Goal: Transaction & Acquisition: Download file/media

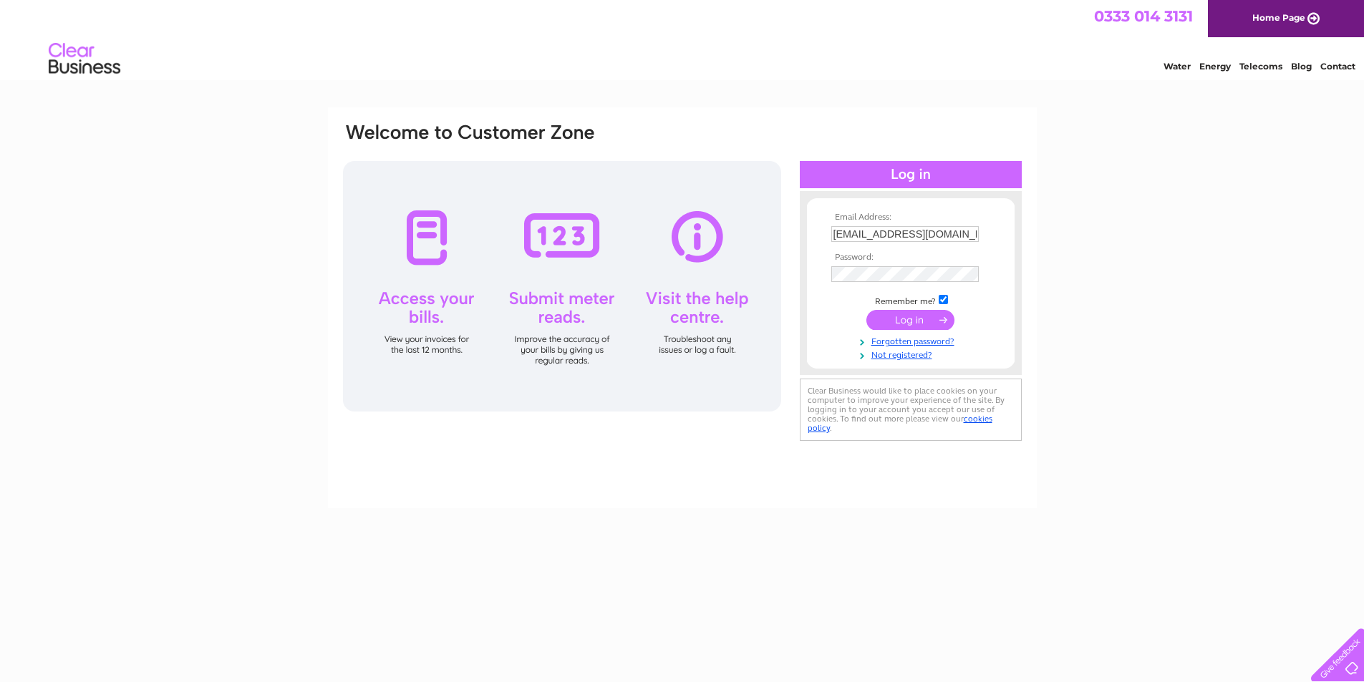
click at [900, 319] on input "submit" at bounding box center [910, 320] width 88 height 20
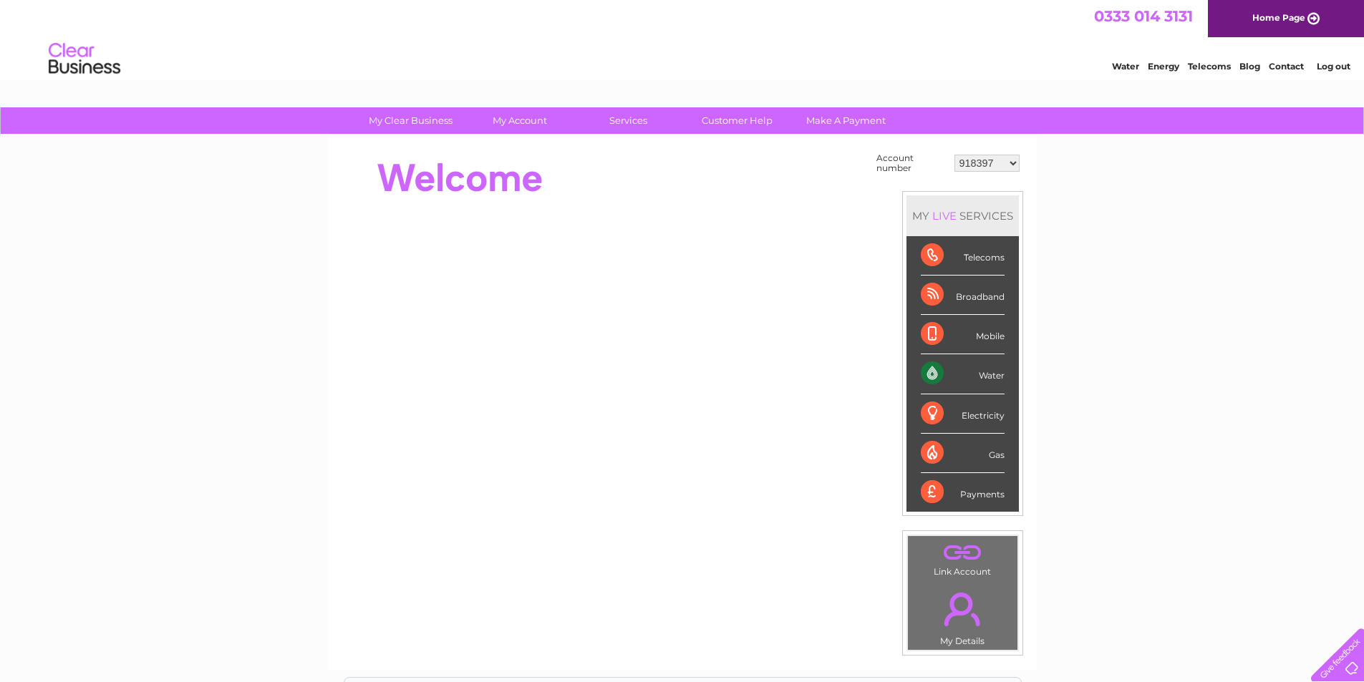
click at [986, 167] on select "918397 918400 918401 918403 918404 918405 918406 918410 918414 918417 918420 91…" at bounding box center [986, 163] width 65 height 17
select select "30311656"
click at [955, 155] on select "918397 918400 918401 918403 918404 918405 918406 918410 918414 918417 918420 91…" at bounding box center [986, 163] width 65 height 17
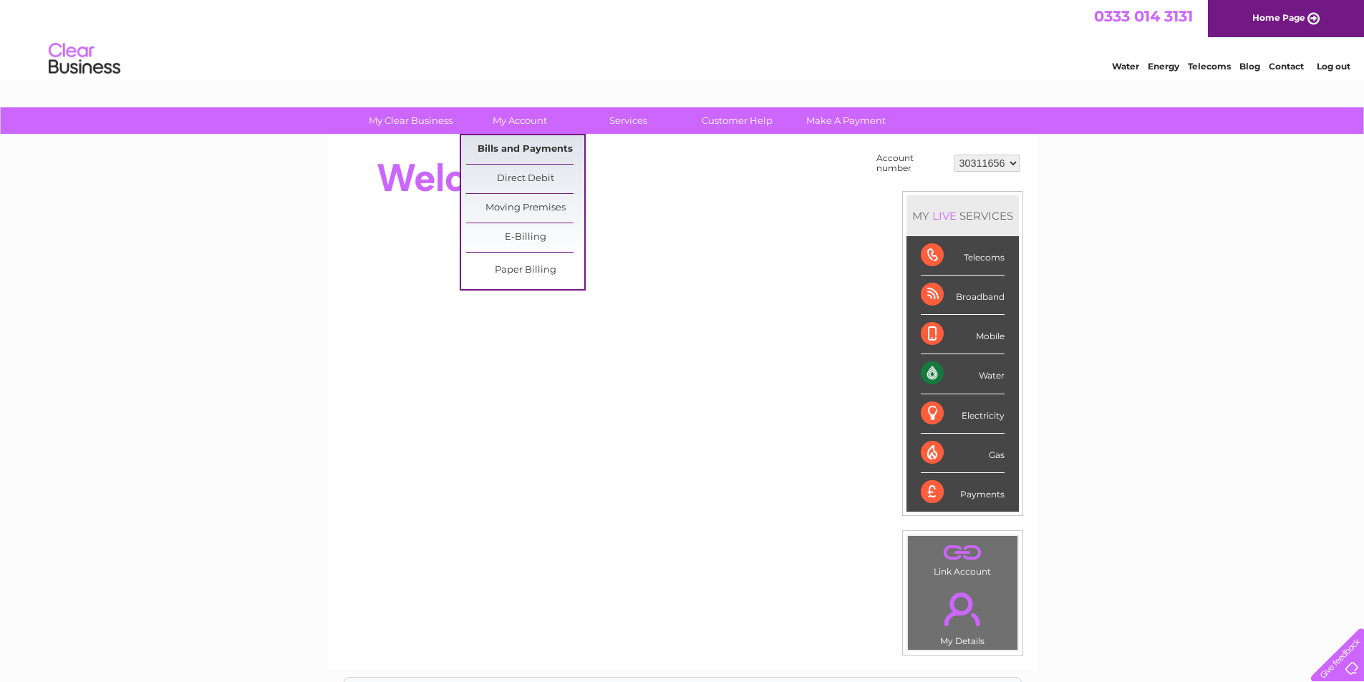
click at [534, 155] on link "Bills and Payments" at bounding box center [525, 149] width 118 height 29
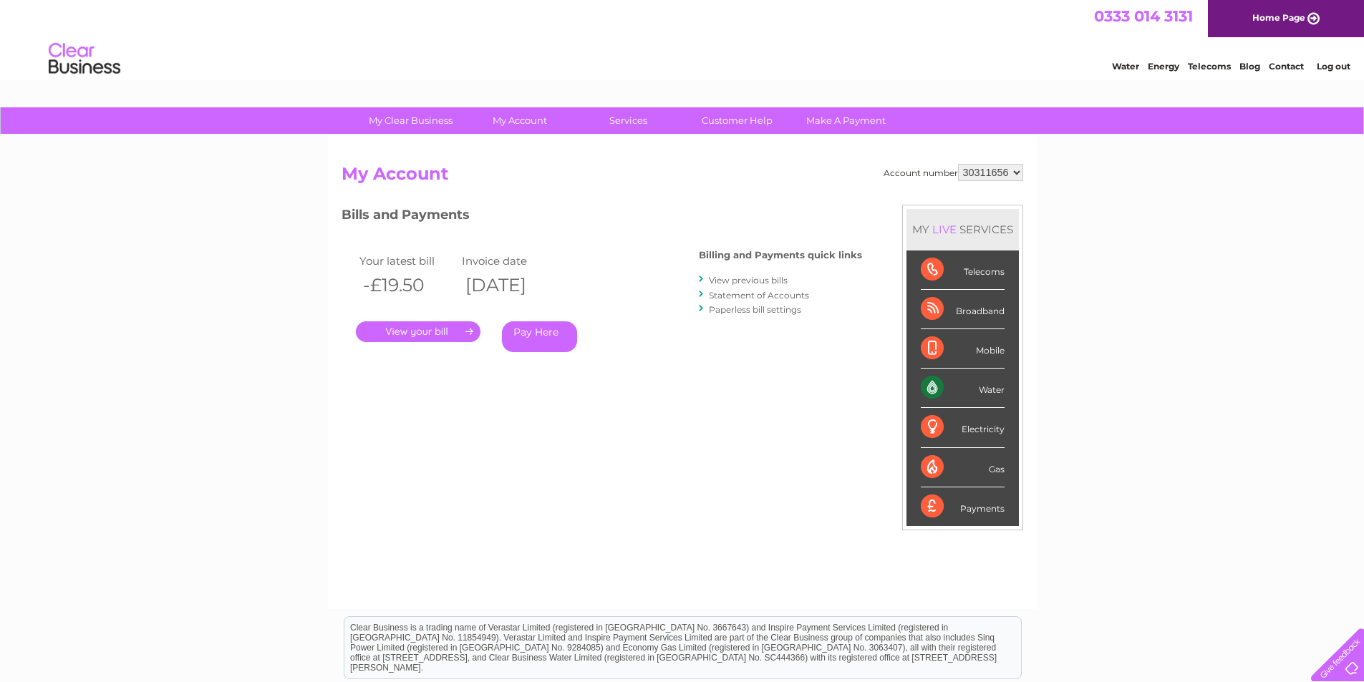
click at [1338, 64] on link "Log out" at bounding box center [1333, 66] width 34 height 11
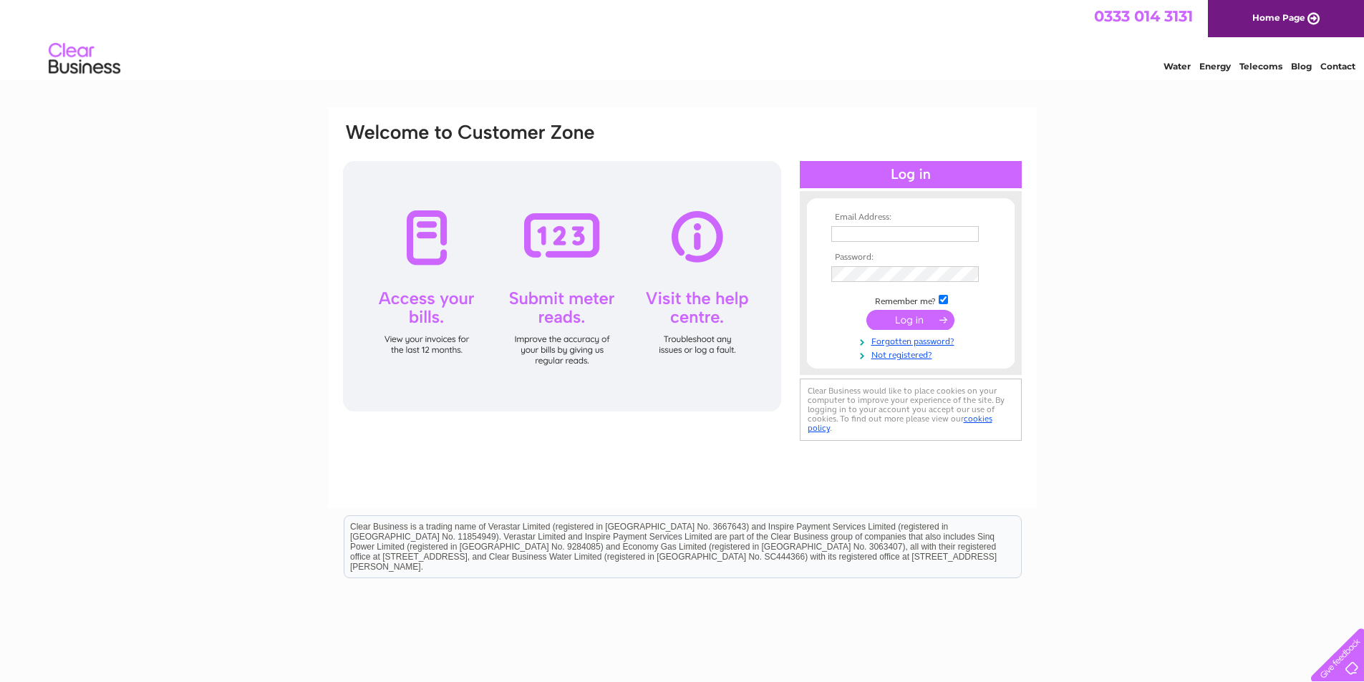
type input "[EMAIL_ADDRESS][DOMAIN_NAME]"
click at [908, 318] on input "submit" at bounding box center [910, 320] width 88 height 20
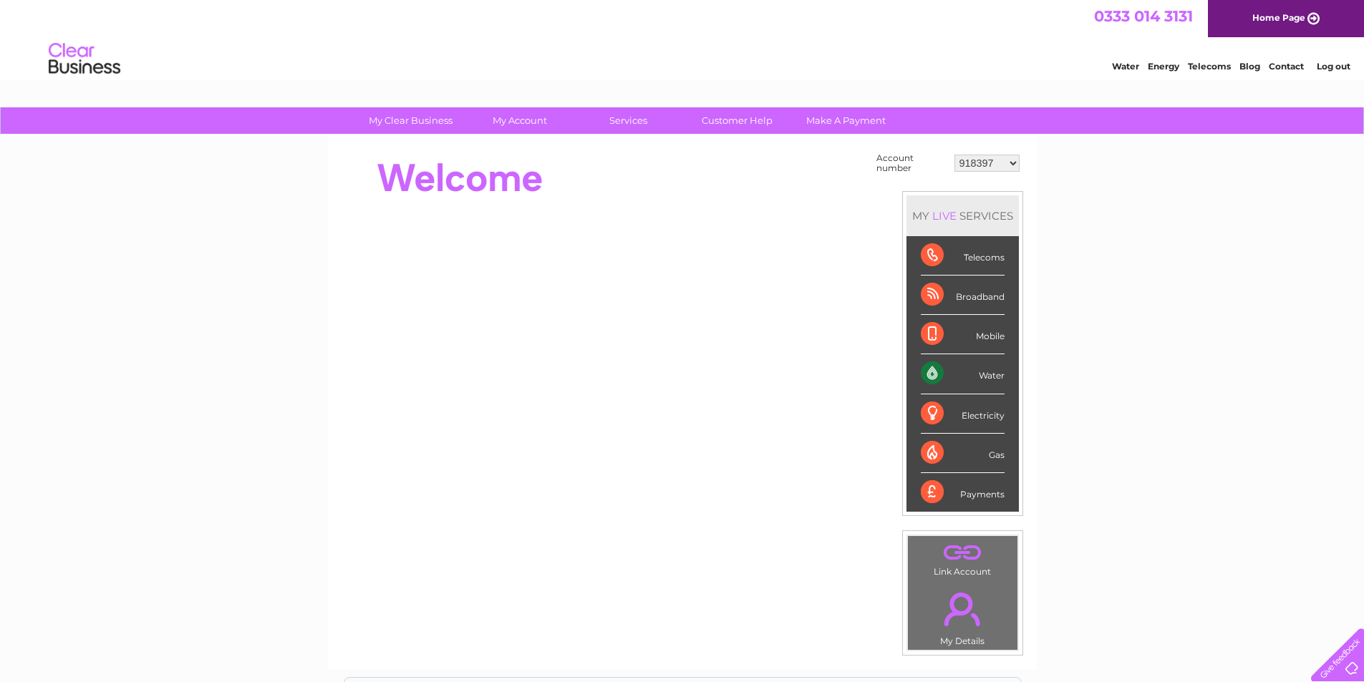
click at [987, 162] on select "918397 918400 918401 918403 918404 918405 918406 918410 918414 918417 918420 91…" at bounding box center [986, 163] width 65 height 17
select select "30311656"
click at [955, 155] on select "918397 918400 918401 918403 918404 918405 918406 918410 918414 918417 918420 91…" at bounding box center [986, 163] width 65 height 17
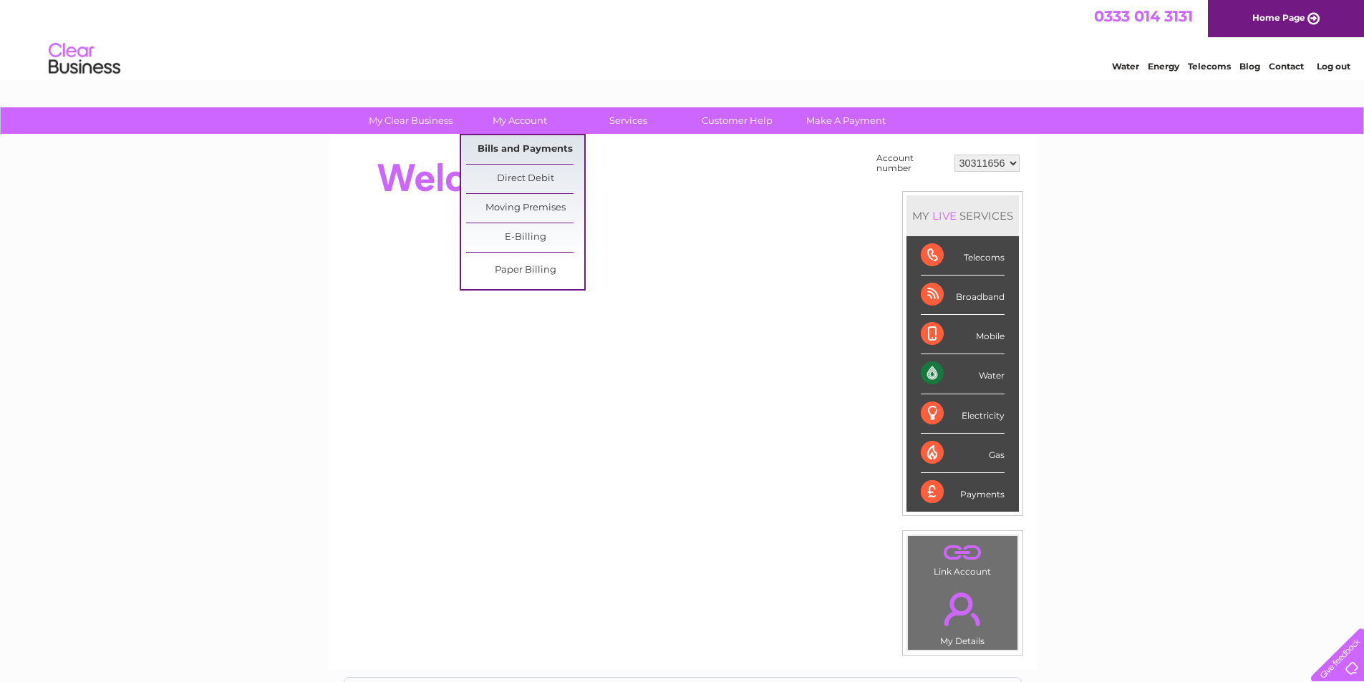
click at [547, 142] on link "Bills and Payments" at bounding box center [525, 149] width 118 height 29
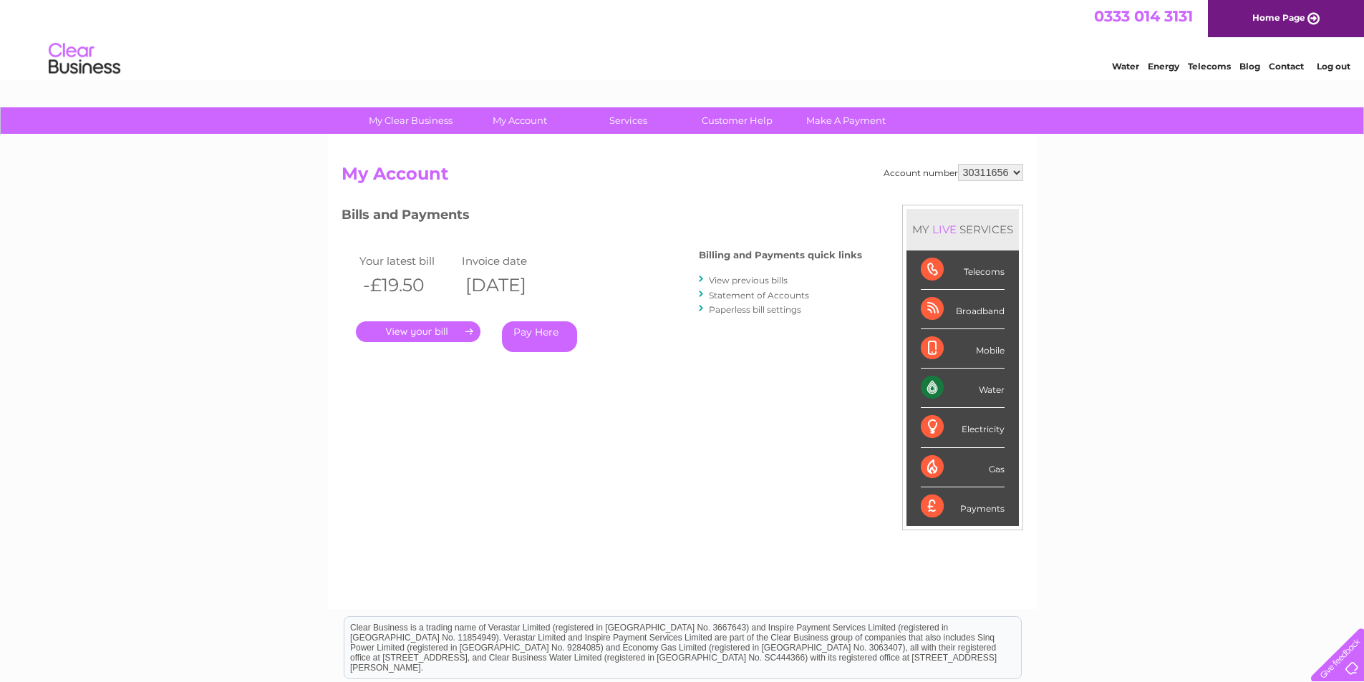
click at [763, 280] on link "View previous bills" at bounding box center [748, 280] width 79 height 11
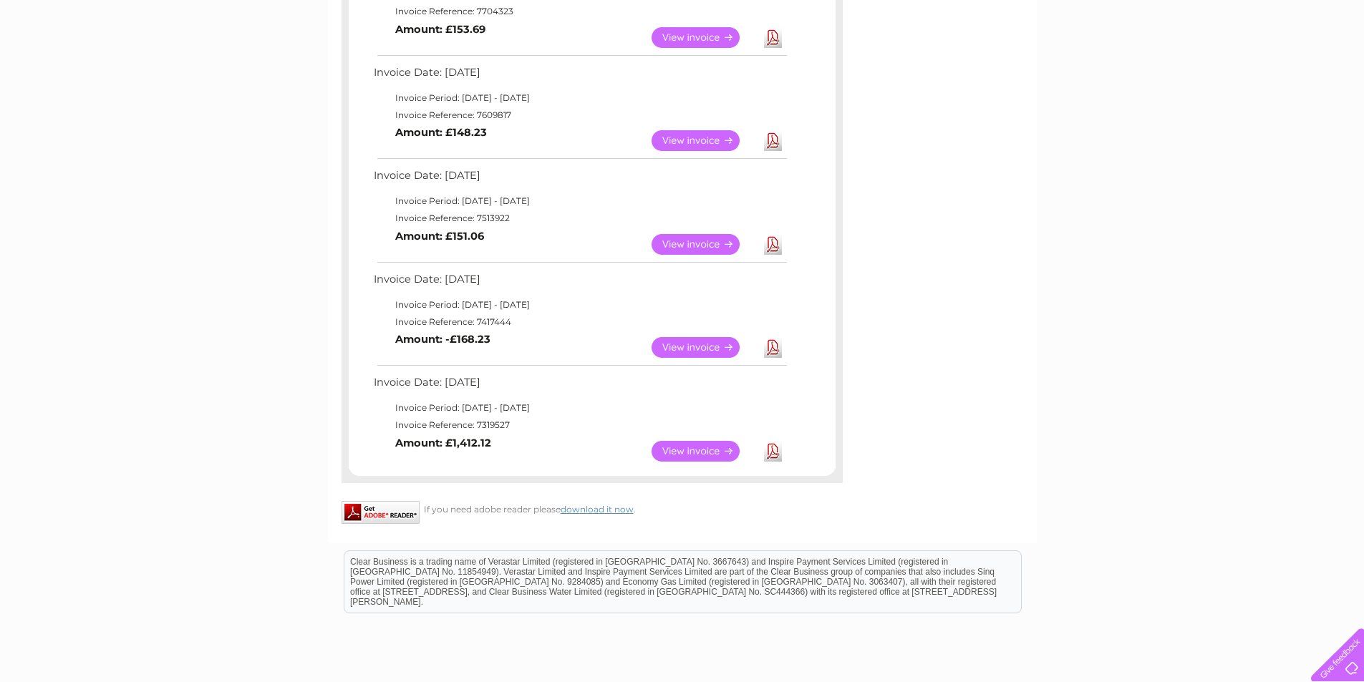
scroll to position [735, 0]
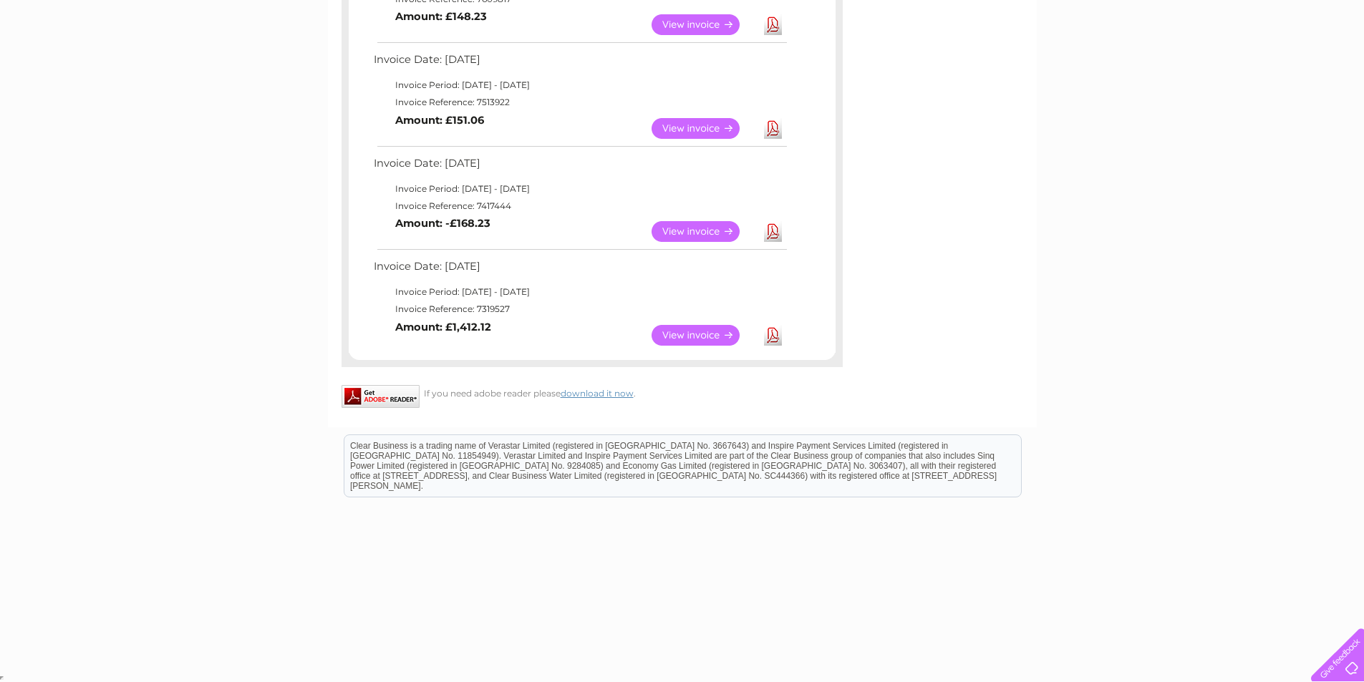
click at [695, 336] on link "View" at bounding box center [703, 335] width 105 height 21
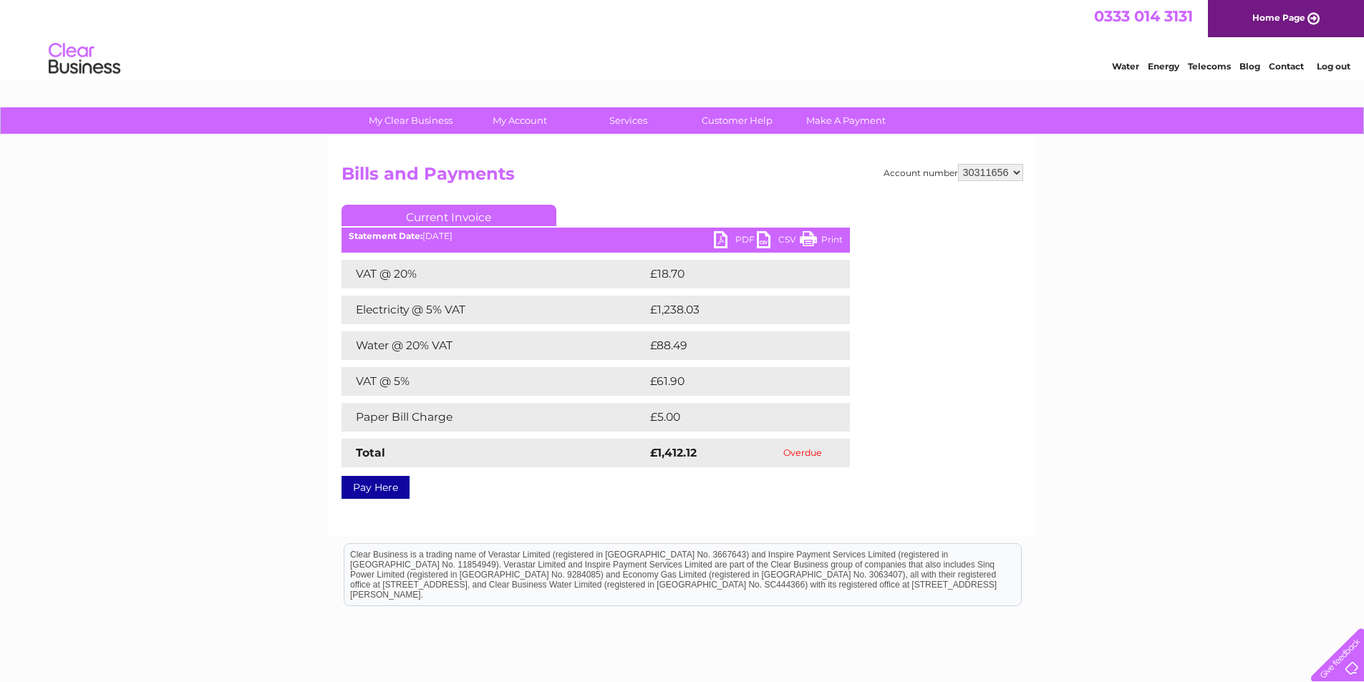
click at [744, 230] on ul "Current Invoice" at bounding box center [595, 218] width 508 height 26
click at [743, 238] on link "PDF" at bounding box center [735, 241] width 43 height 21
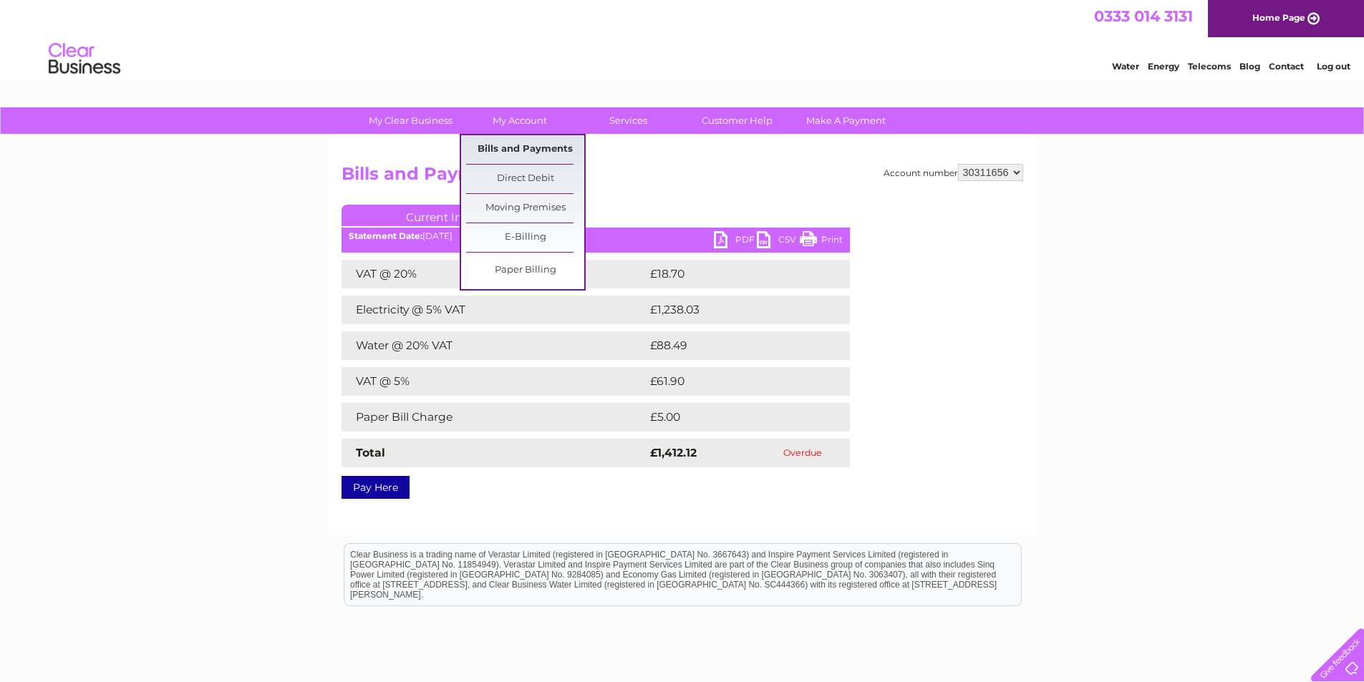
click at [516, 152] on link "Bills and Payments" at bounding box center [525, 149] width 118 height 29
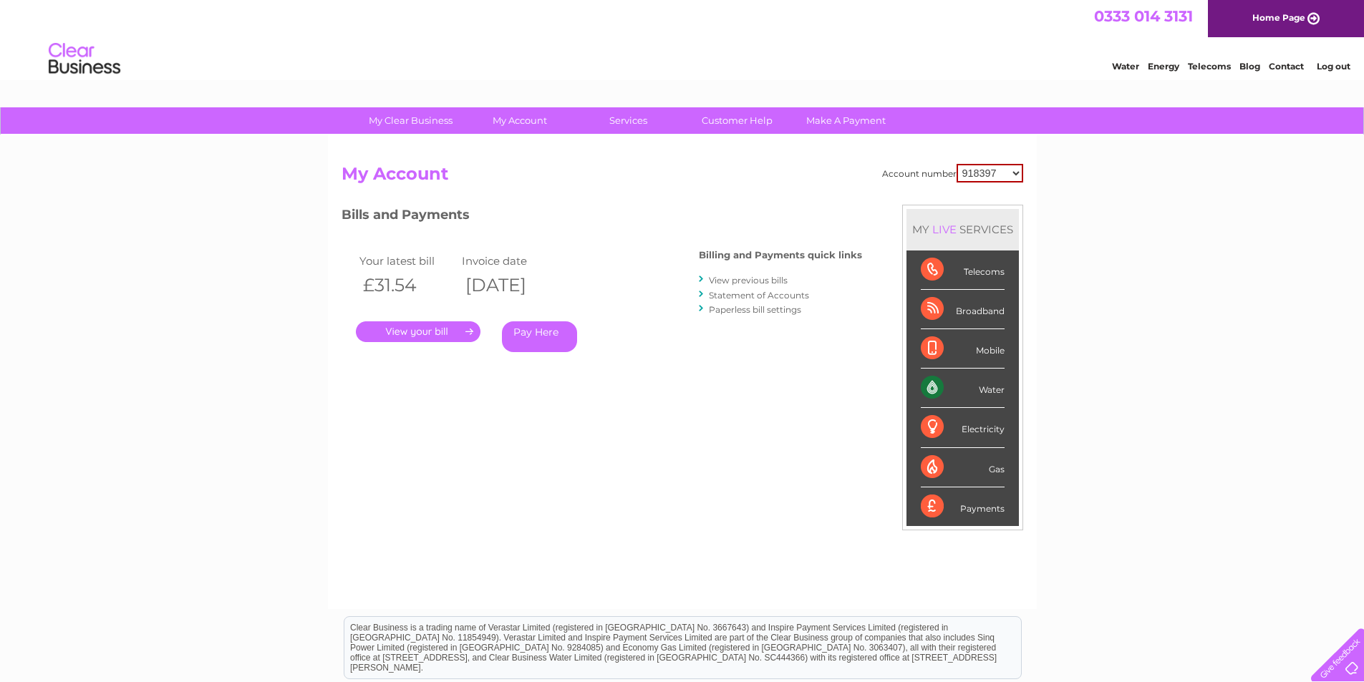
click at [1010, 176] on select "918397 918400 918401 918403 918404 918405 918406 918410 918414 918417 918420 91…" at bounding box center [989, 173] width 67 height 19
select select "30311656"
click at [957, 164] on select "918397 918400 918401 918403 918404 918405 918406 918410 918414 918417 918420 91…" at bounding box center [989, 173] width 67 height 19
click at [770, 283] on link "View previous bills" at bounding box center [748, 280] width 79 height 11
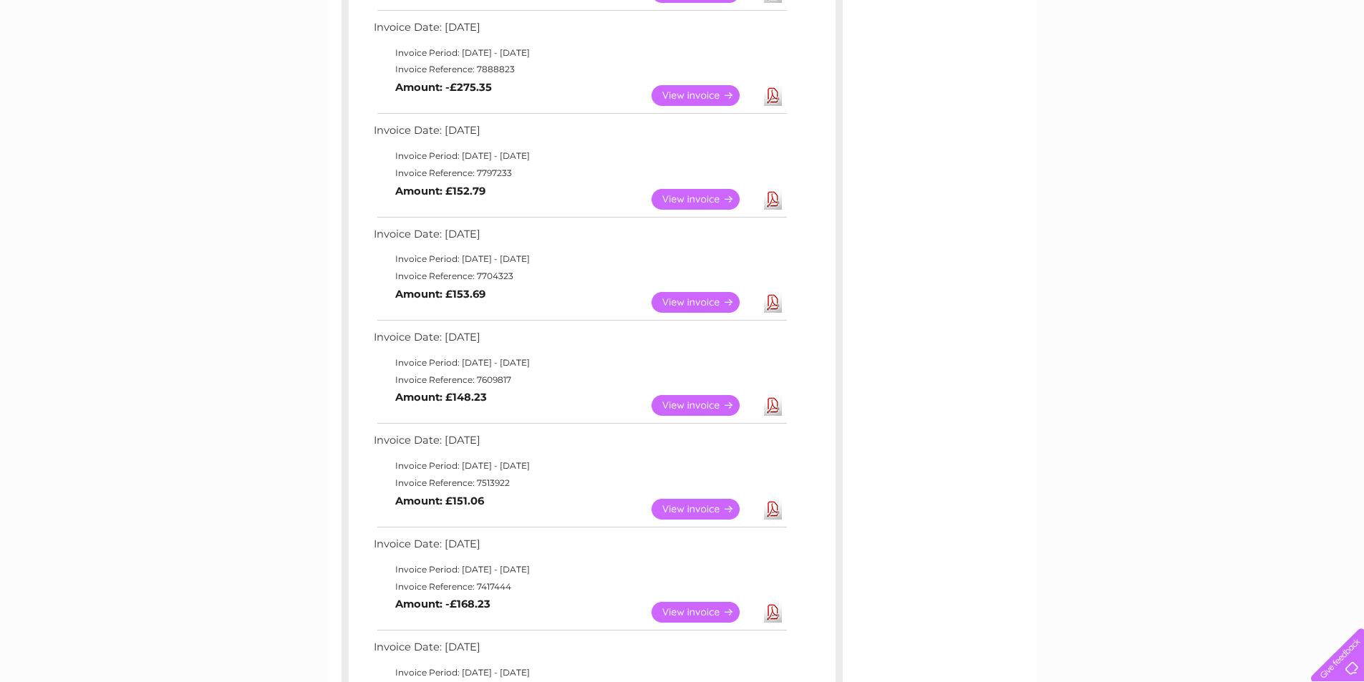
scroll to position [573, 0]
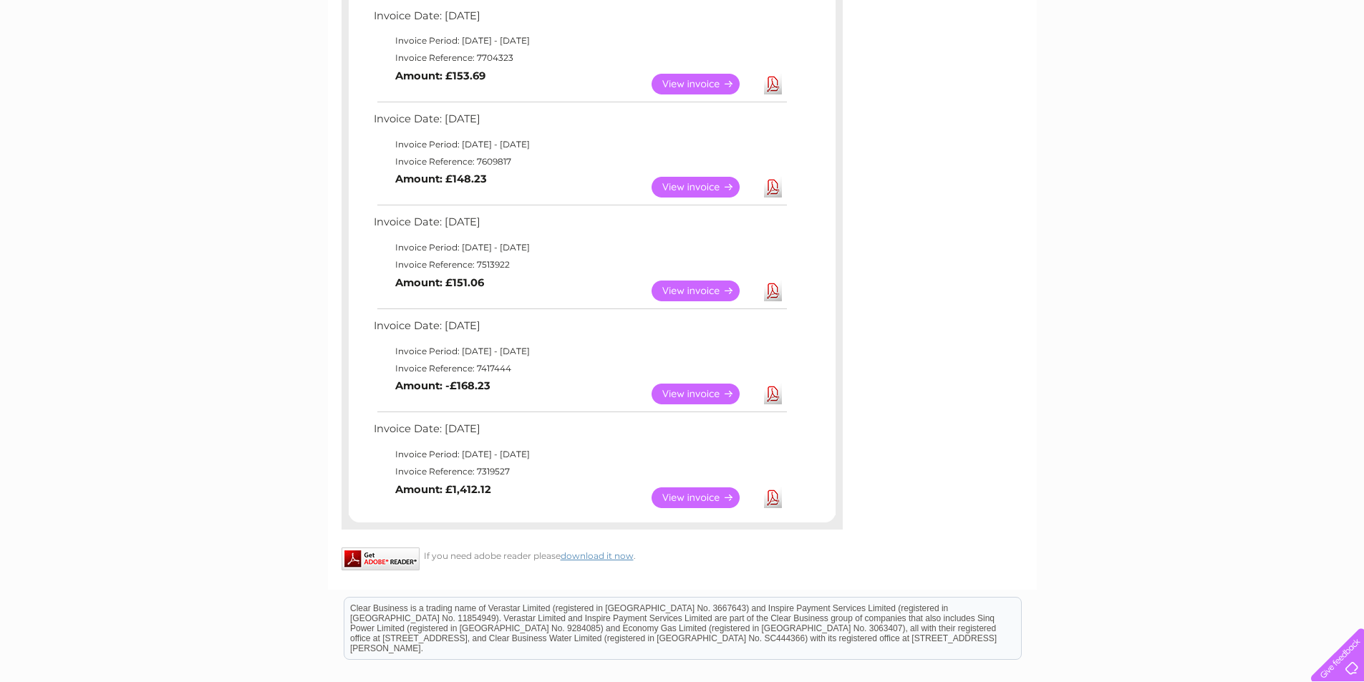
click at [774, 395] on link "Download" at bounding box center [773, 394] width 18 height 21
click at [770, 291] on link "Download" at bounding box center [773, 291] width 18 height 21
click at [773, 186] on link "Download" at bounding box center [773, 187] width 18 height 21
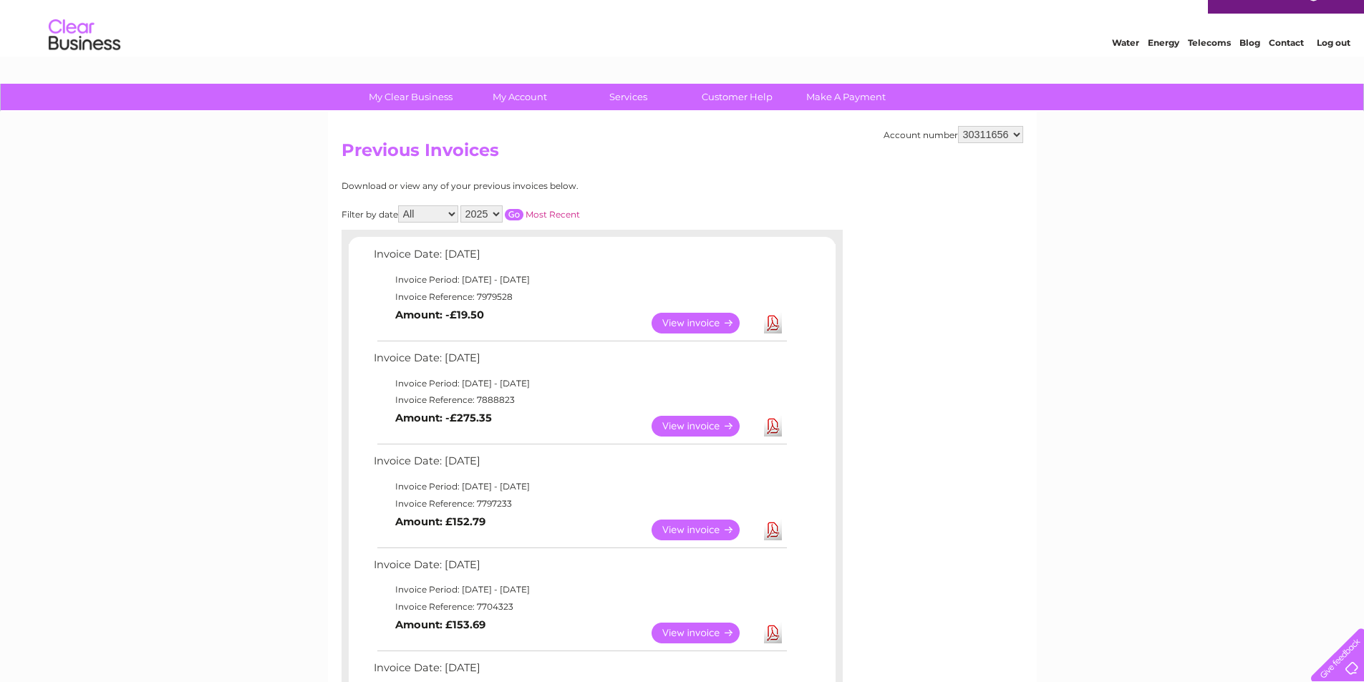
scroll to position [0, 0]
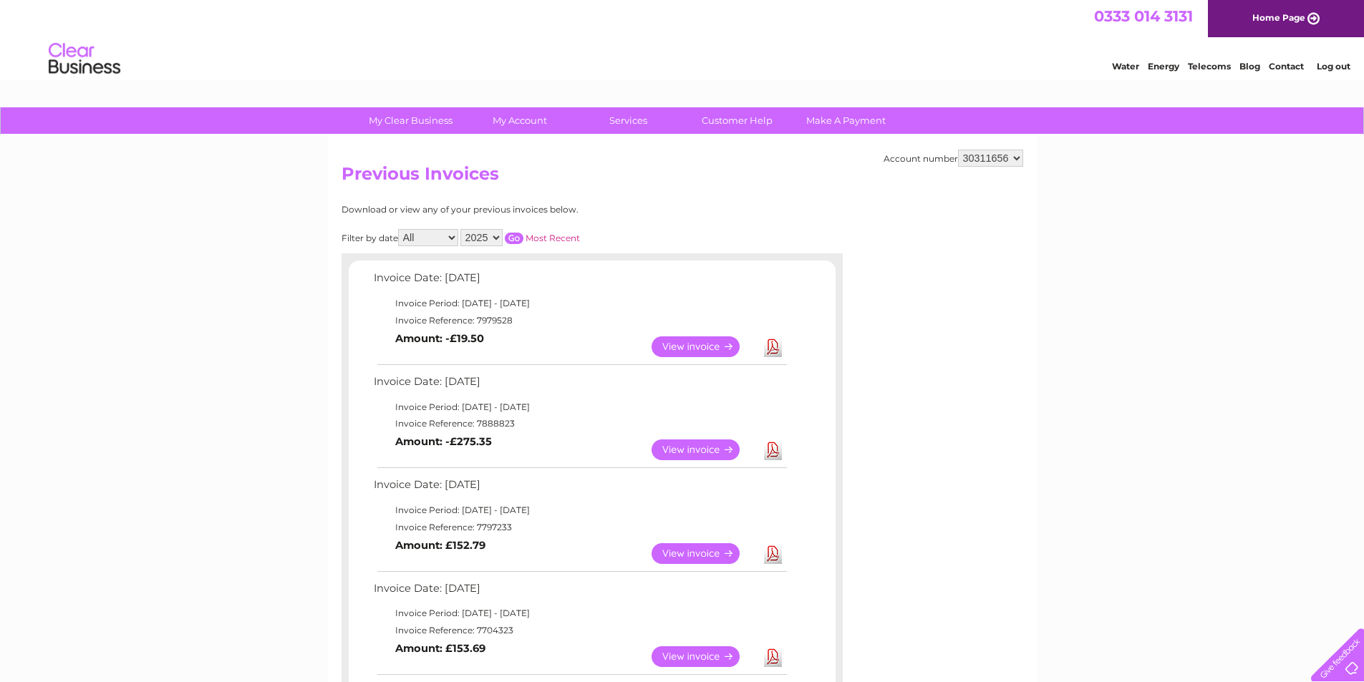
click at [777, 346] on link "Download" at bounding box center [773, 346] width 18 height 21
click at [1338, 69] on link "Log out" at bounding box center [1333, 66] width 34 height 11
